Goal: Navigation & Orientation: Find specific page/section

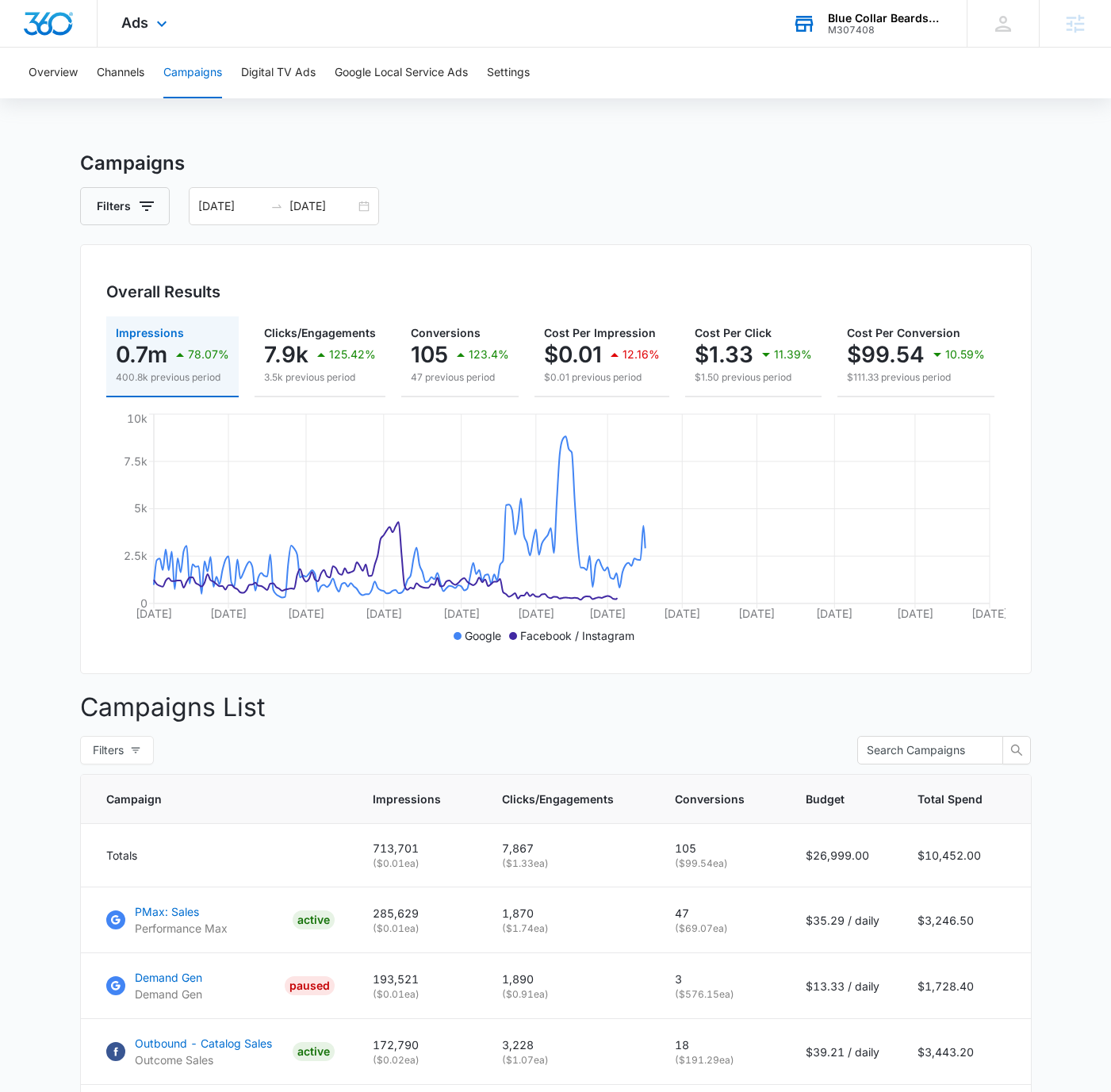
click at [875, 22] on div "Blue Collar Beardsmen" at bounding box center [885, 18] width 116 height 13
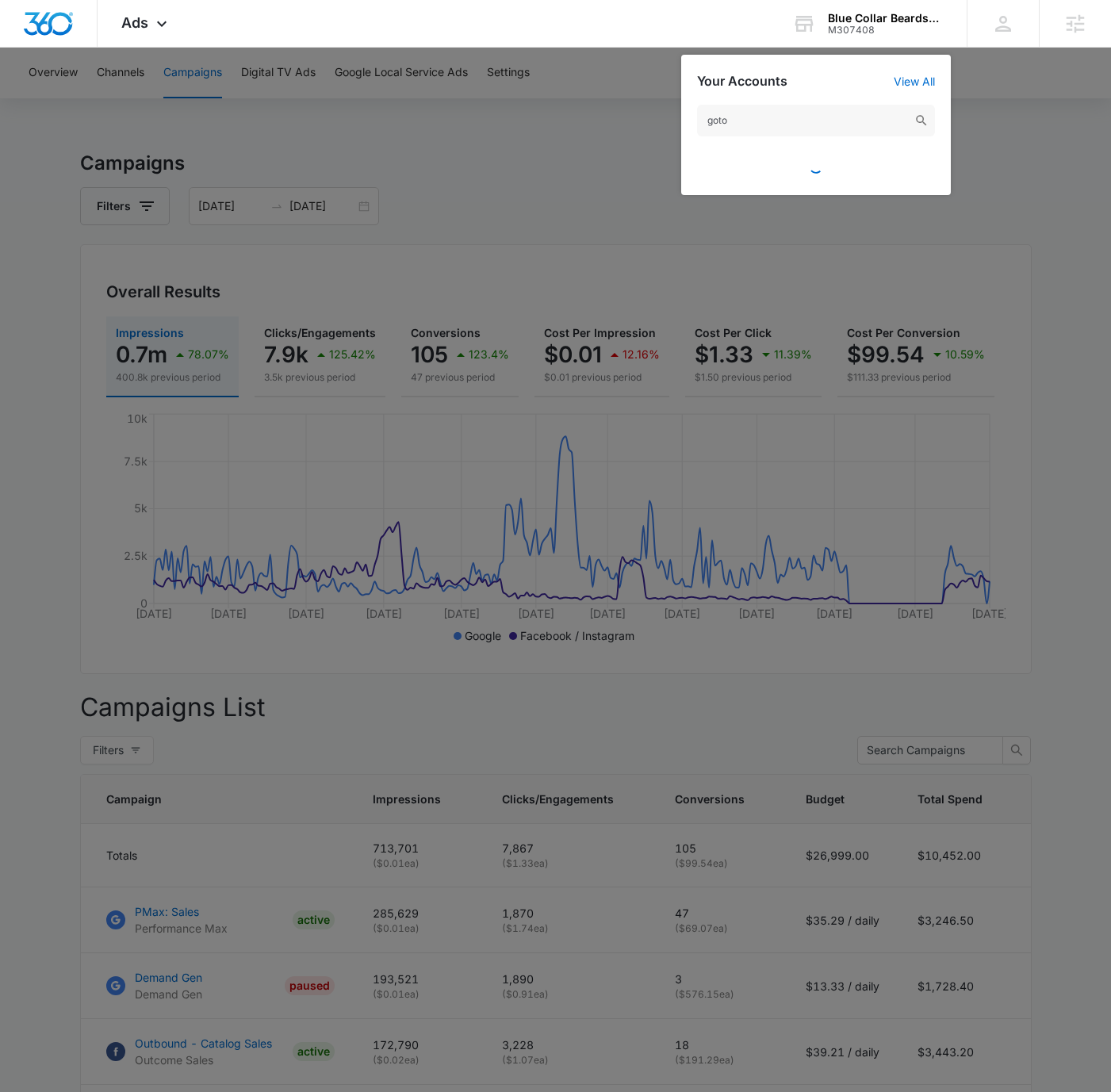
type input "goto"
click at [847, 162] on div at bounding box center [816, 162] width 238 height 35
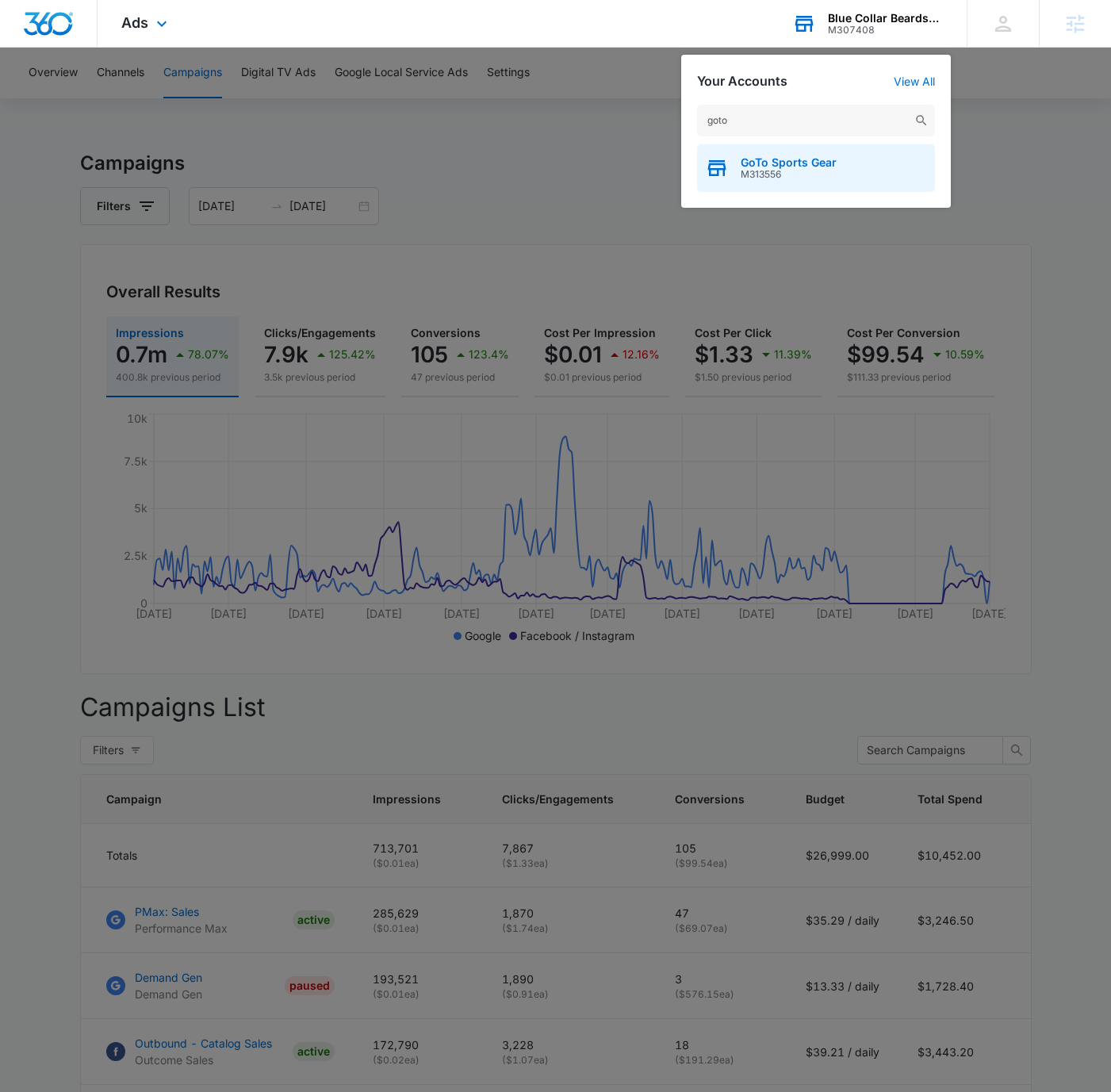
click at [850, 167] on div "GoTo Sports Gear M313556" at bounding box center [816, 168] width 238 height 48
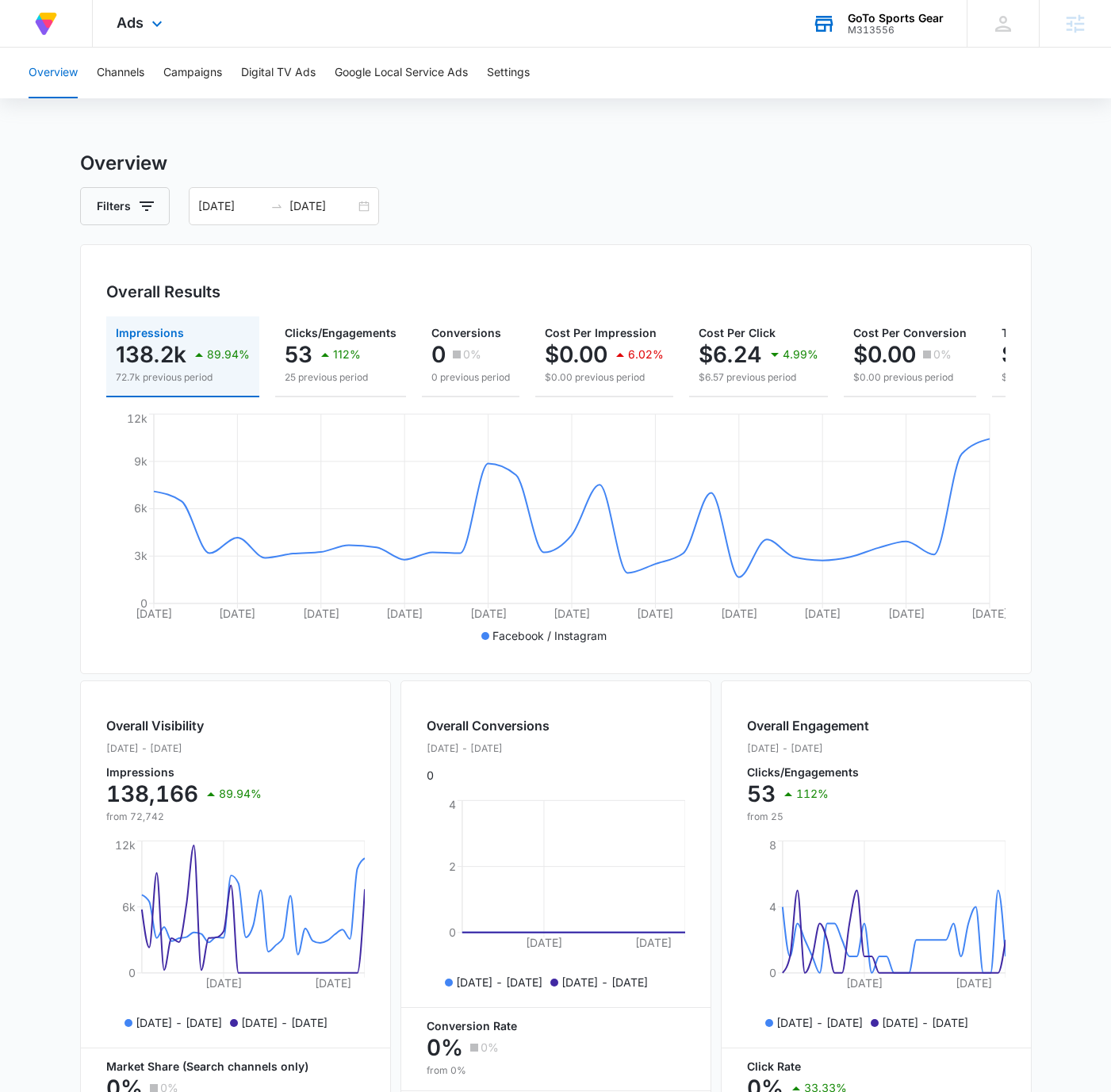
click at [145, 24] on div "Ads Apps Reputation Forms CRM Email Social Content Ads Intelligence Files Brand…" at bounding box center [141, 24] width 98 height 47
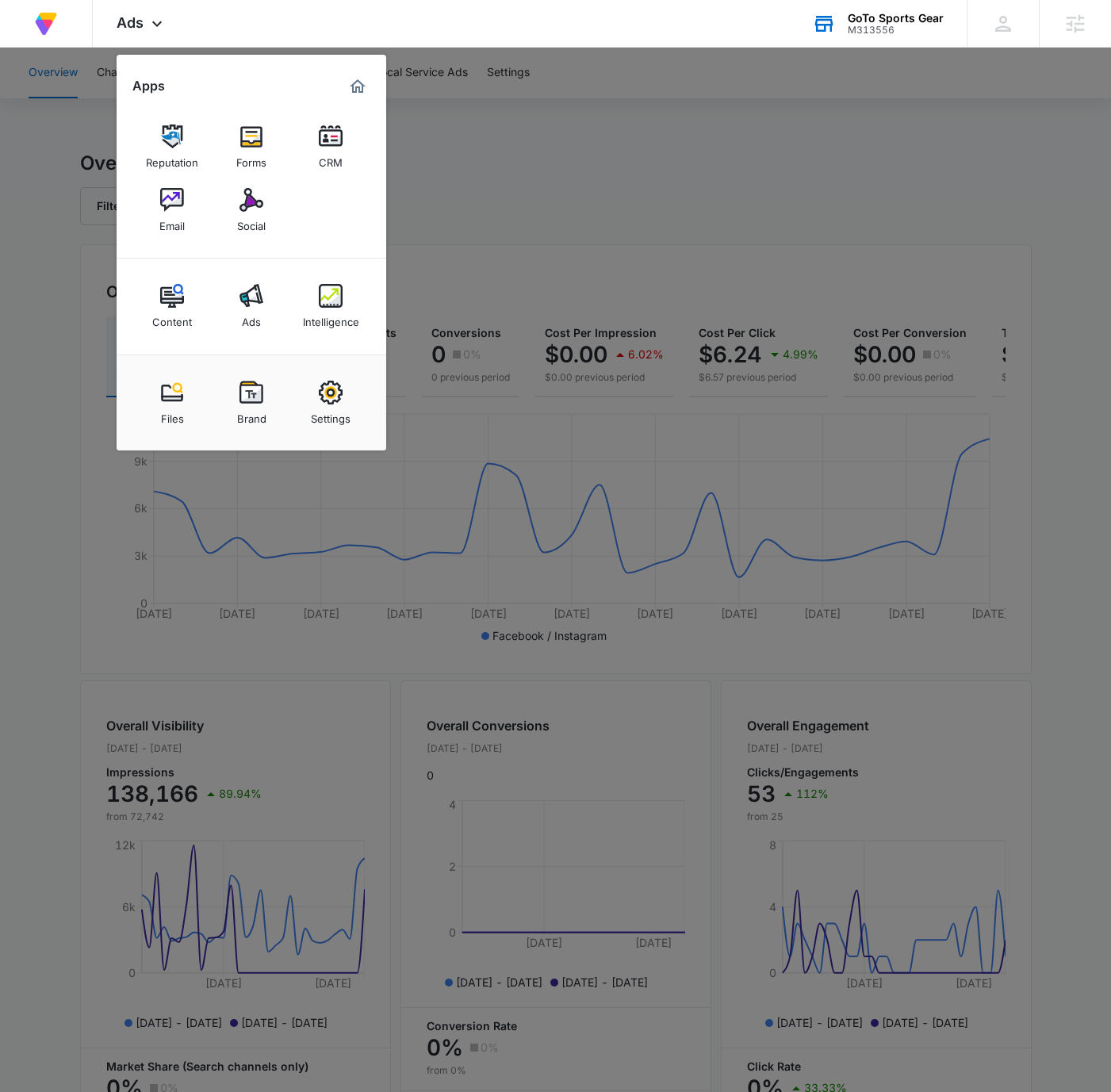
click at [249, 208] on img at bounding box center [251, 200] width 24 height 24
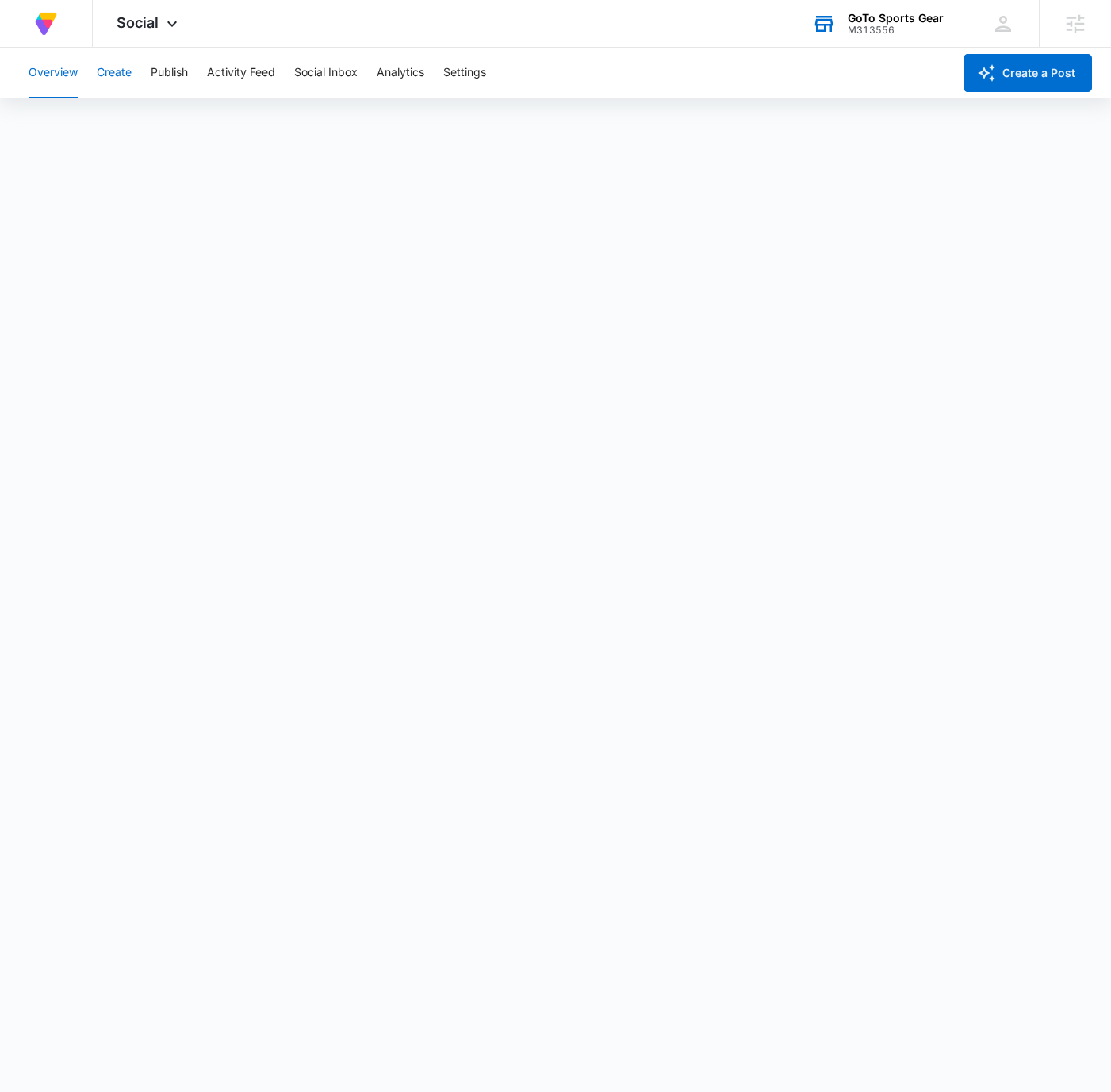
click at [110, 71] on button "Create" at bounding box center [114, 73] width 35 height 51
click at [155, 122] on button "Approvals" at bounding box center [154, 121] width 53 height 44
